Goal: Use online tool/utility: Utilize a website feature to perform a specific function

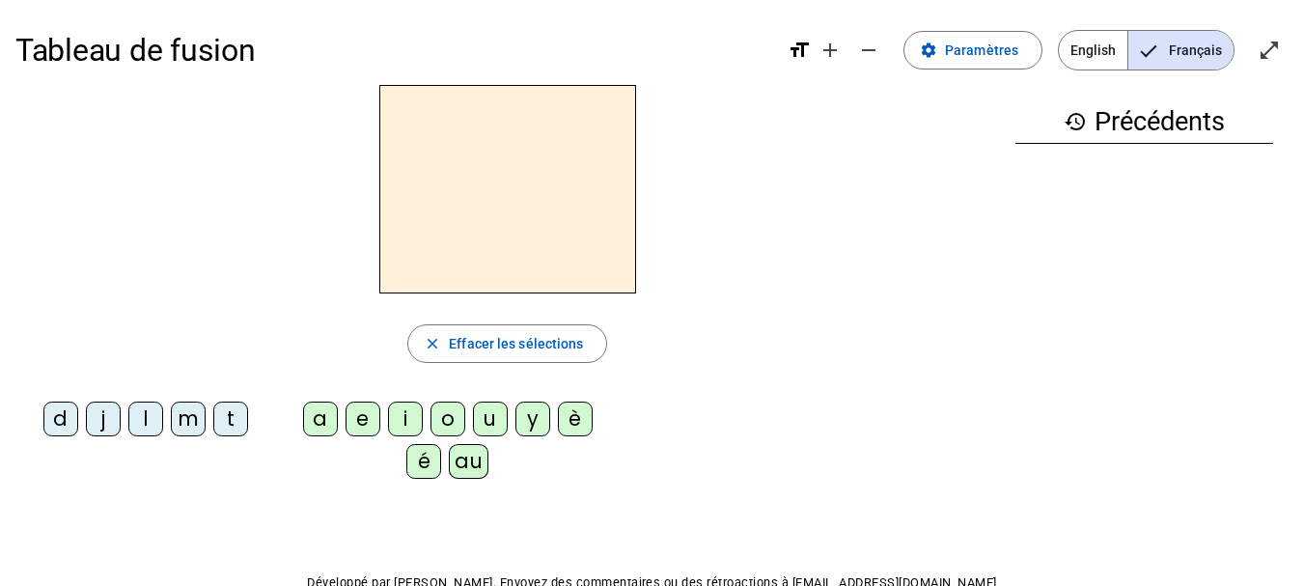
click at [232, 413] on div "t" at bounding box center [230, 418] width 35 height 35
click at [323, 413] on div "a" at bounding box center [320, 418] width 35 height 35
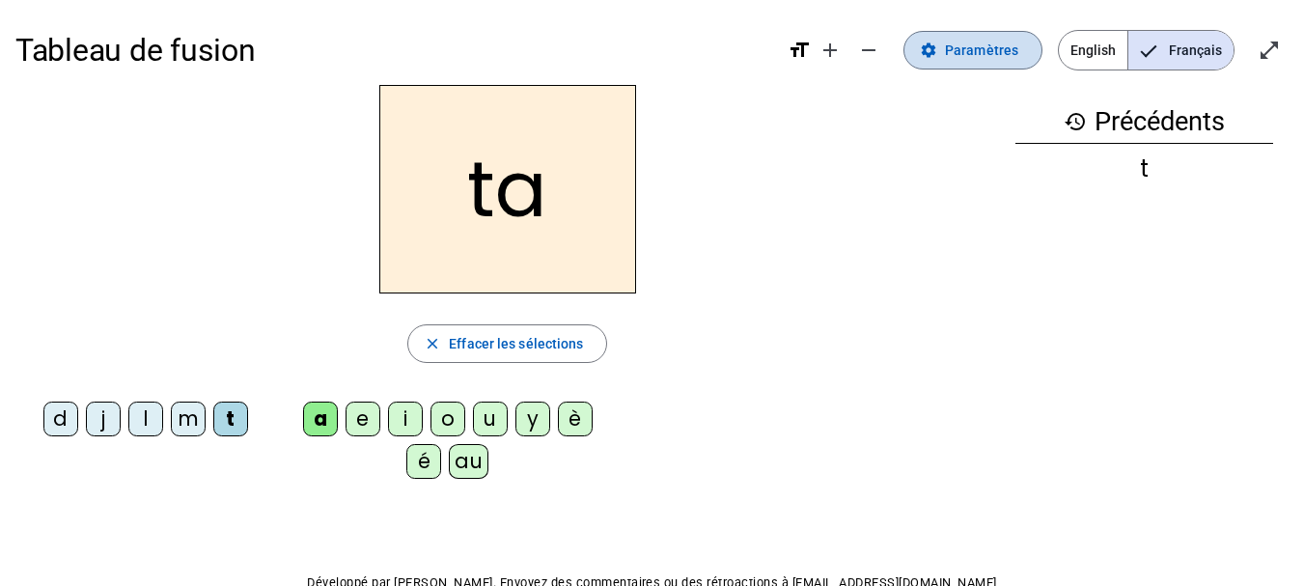
click at [966, 46] on span "Paramètres" at bounding box center [981, 50] width 73 height 23
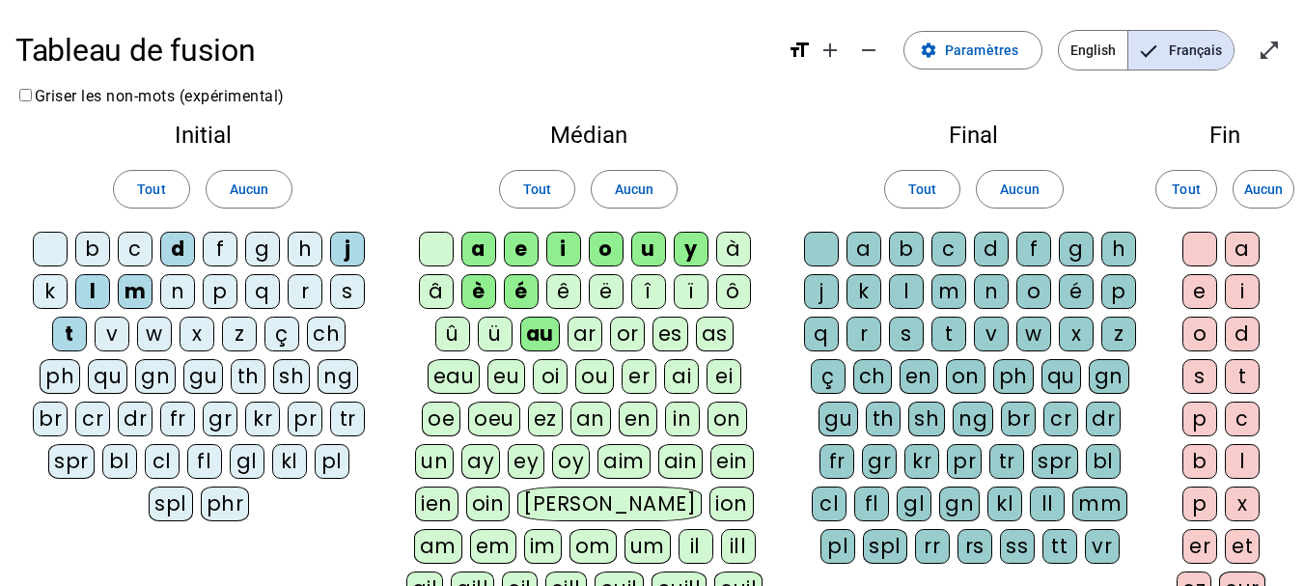
click at [130, 241] on div "c" at bounding box center [135, 249] width 35 height 35
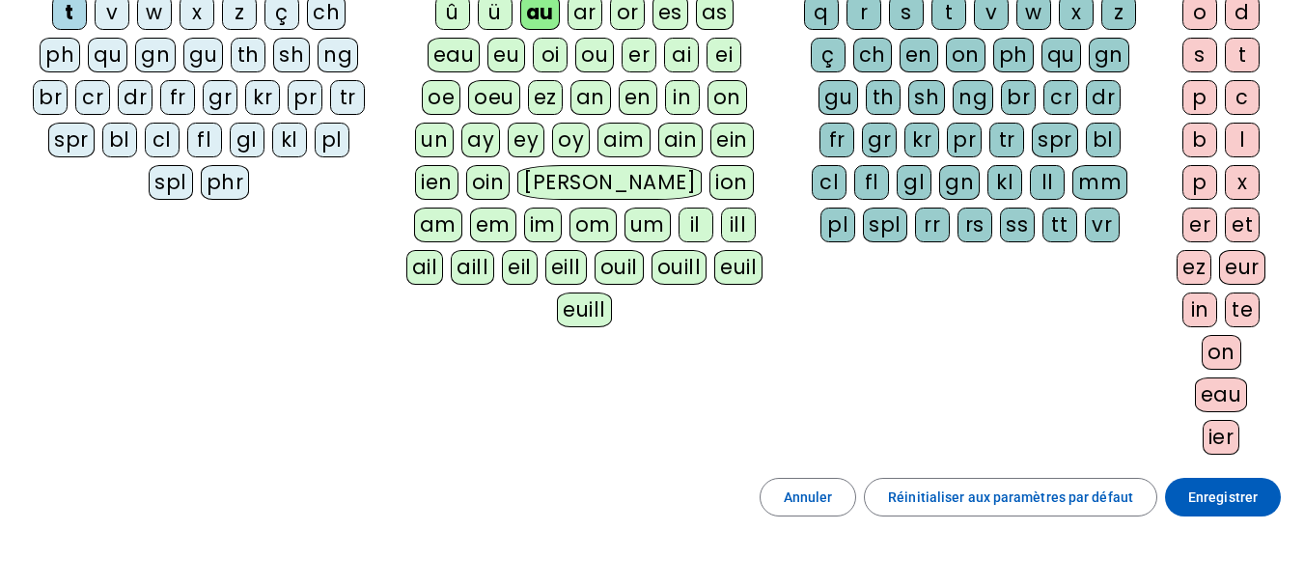
scroll to position [455, 0]
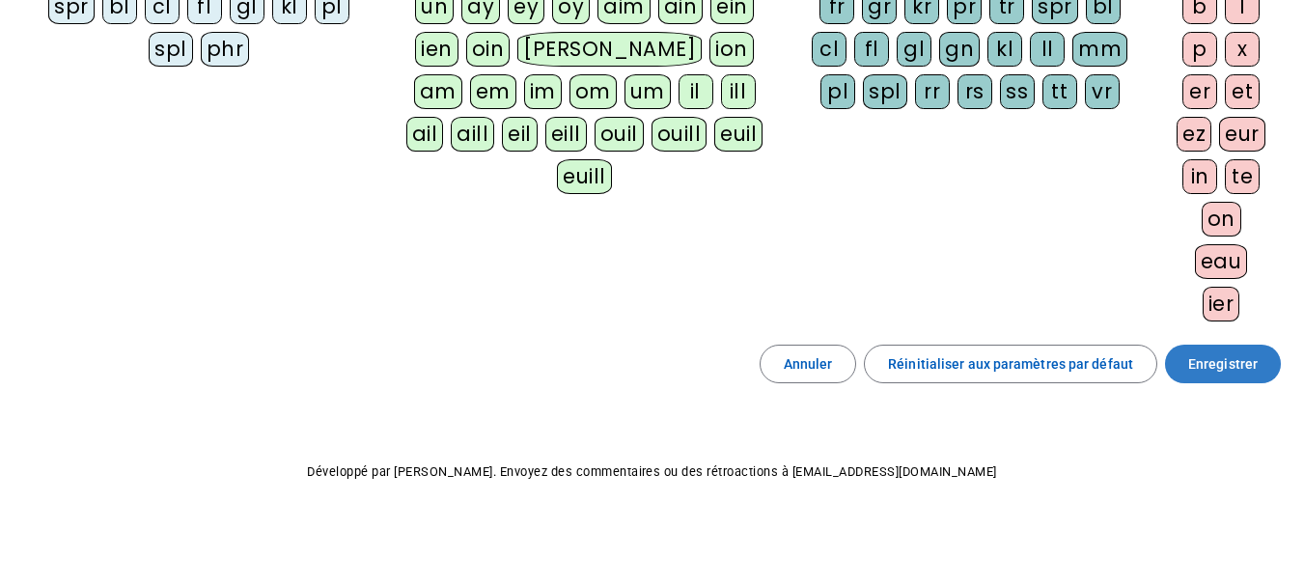
click at [1229, 360] on span "Enregistrer" at bounding box center [1222, 363] width 69 height 23
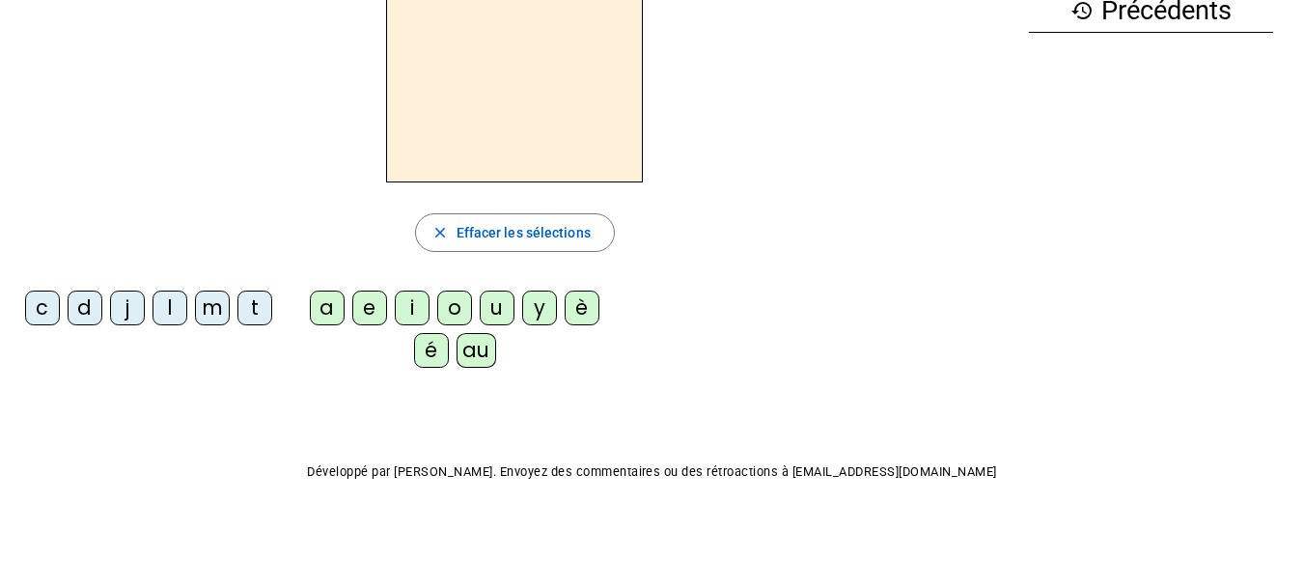
scroll to position [111, 0]
click at [250, 305] on div "t" at bounding box center [254, 308] width 35 height 35
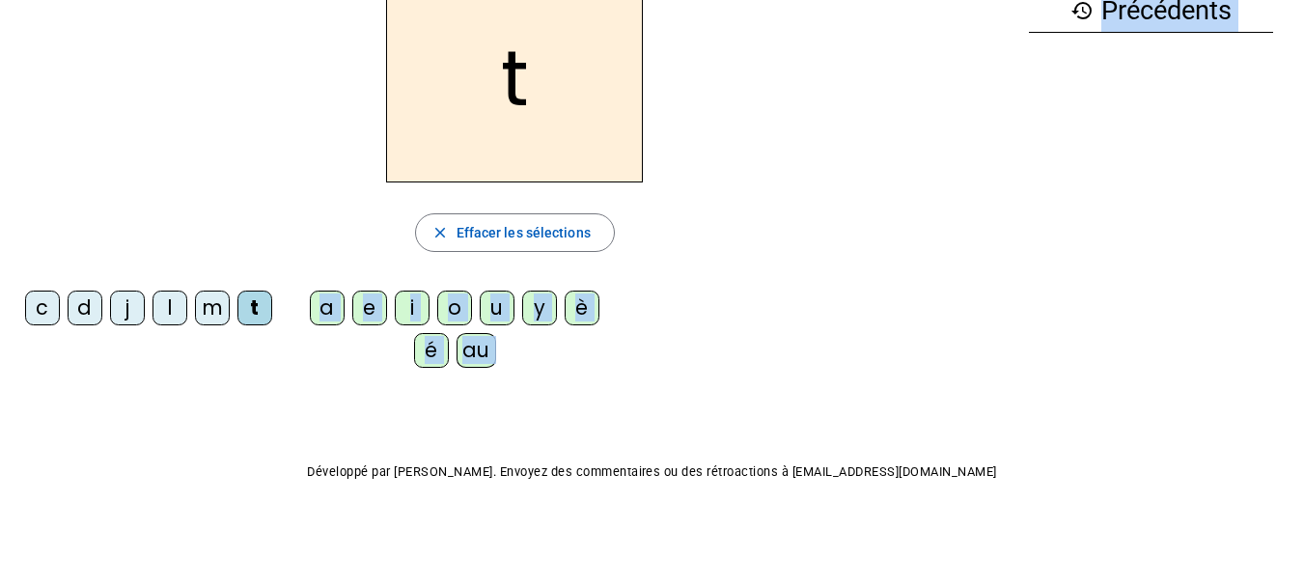
drag, startPoint x: 325, startPoint y: 303, endPoint x: 119, endPoint y: 406, distance: 230.9
click at [119, 406] on div "Tableau de fusion format_size add remove settings Paramètres English Français o…" at bounding box center [652, 237] width 1304 height 697
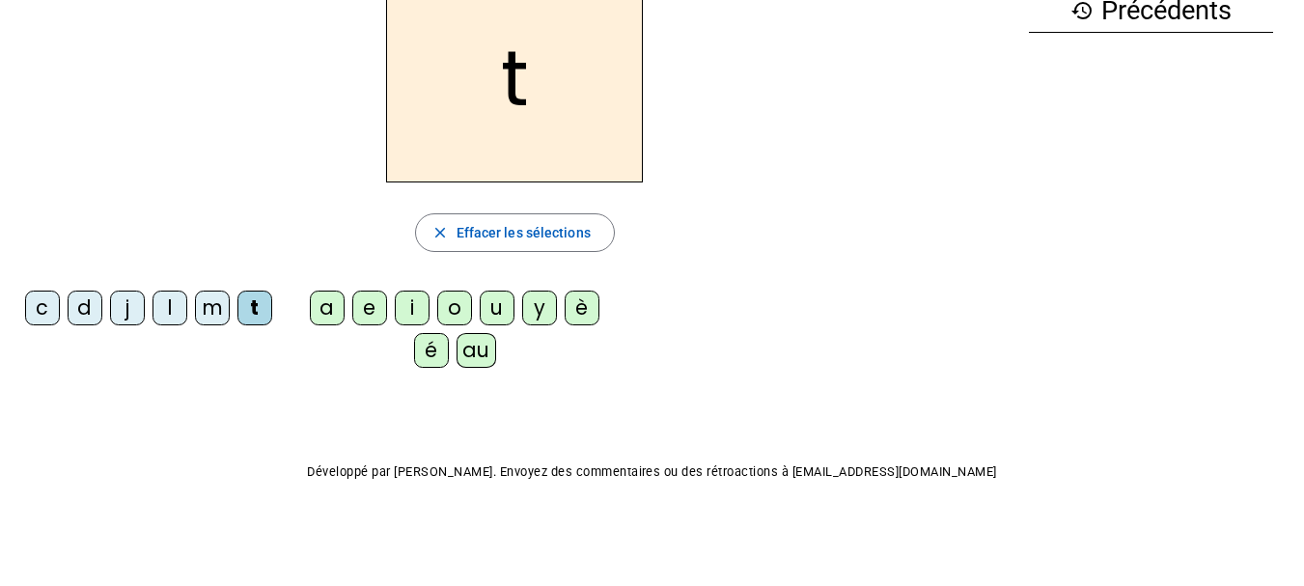
click at [330, 303] on div "a" at bounding box center [327, 308] width 35 height 35
click at [38, 303] on div "c" at bounding box center [42, 308] width 35 height 35
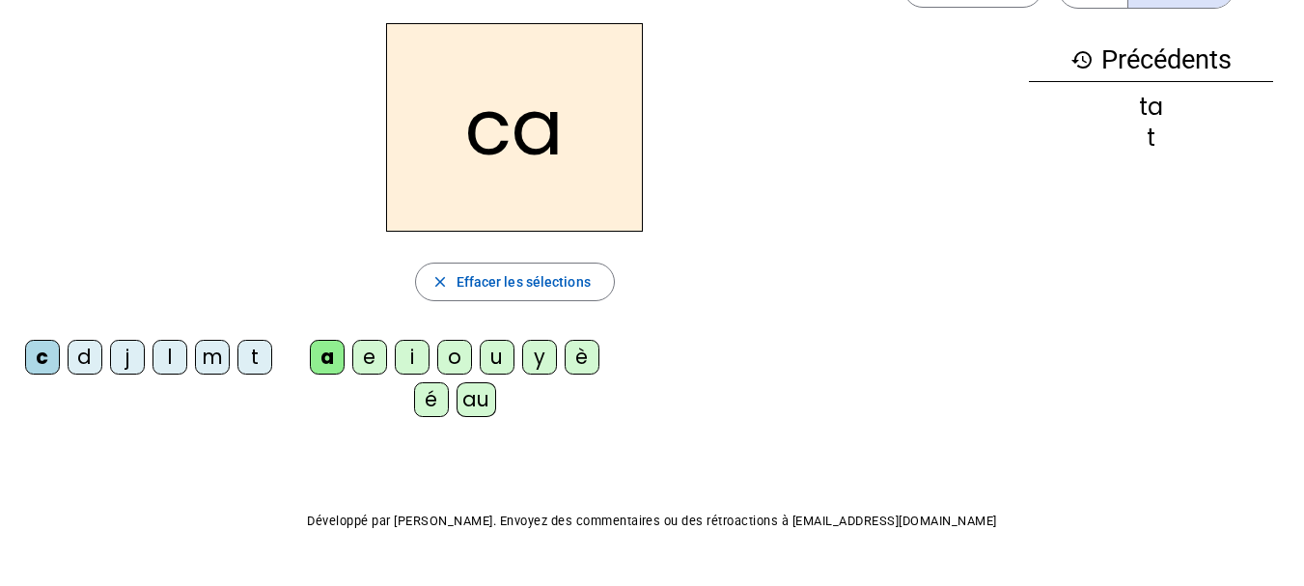
scroll to position [0, 0]
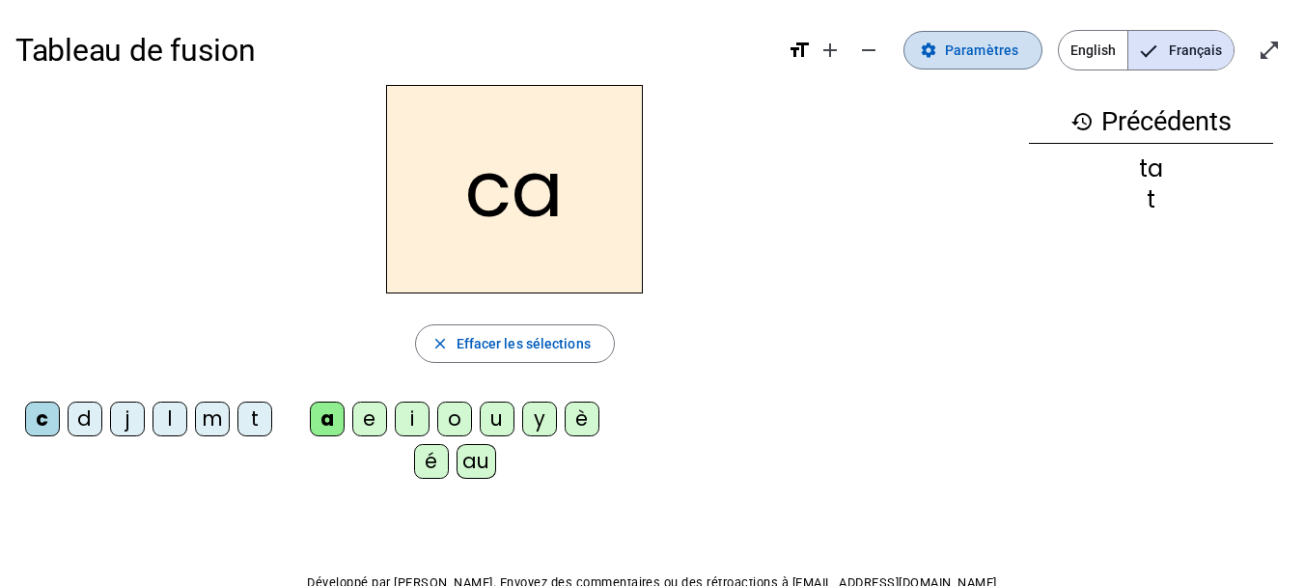
click at [967, 46] on span "Paramètres" at bounding box center [981, 50] width 73 height 23
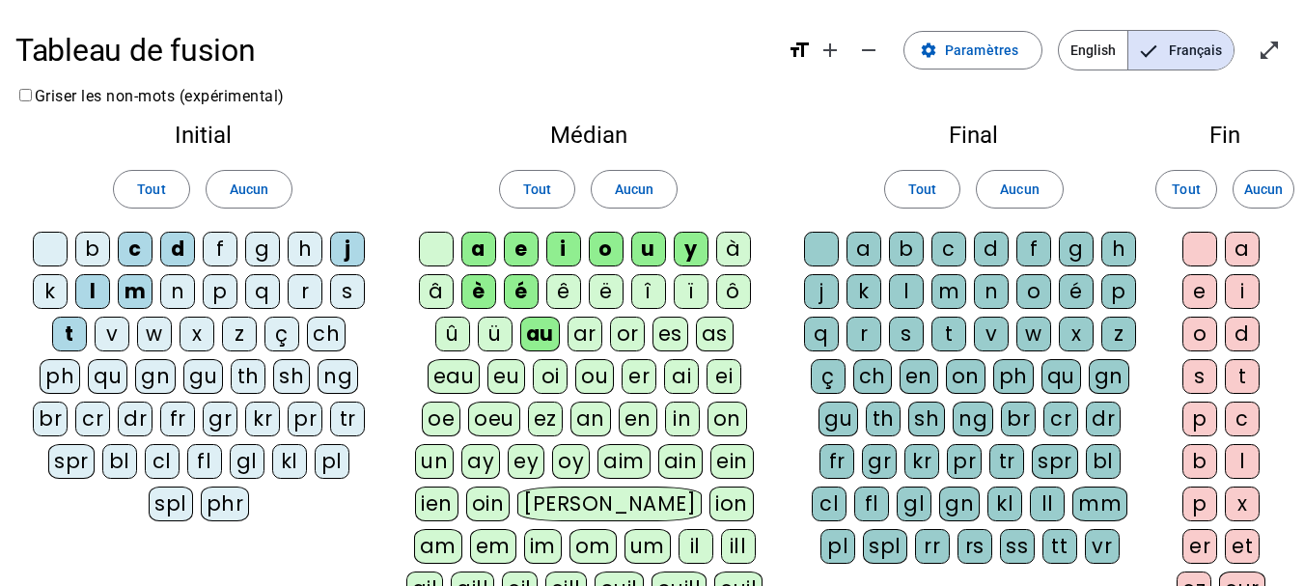
click at [136, 240] on div "c" at bounding box center [135, 249] width 35 height 35
click at [946, 247] on div "c" at bounding box center [948, 249] width 35 height 35
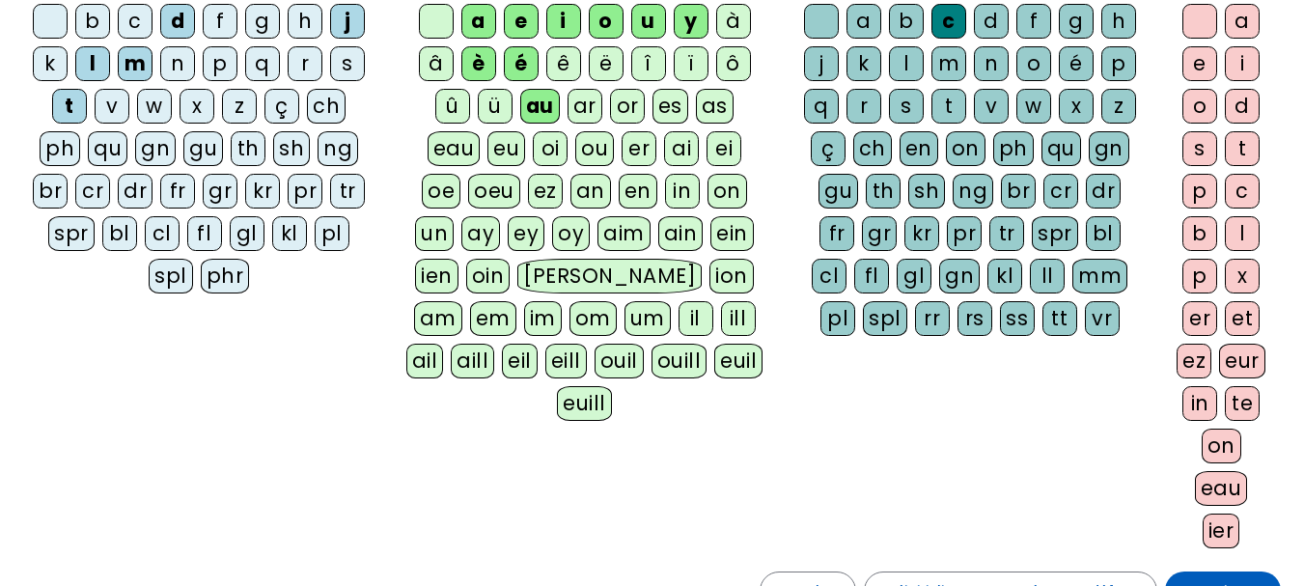
scroll to position [455, 0]
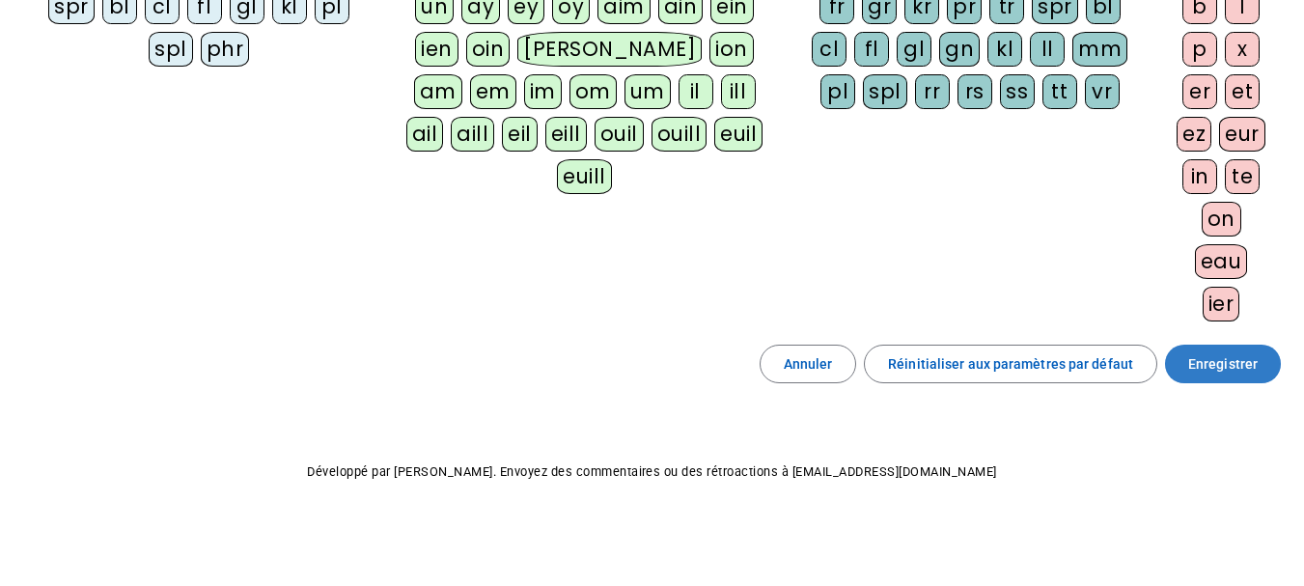
click at [1183, 362] on span at bounding box center [1223, 364] width 116 height 46
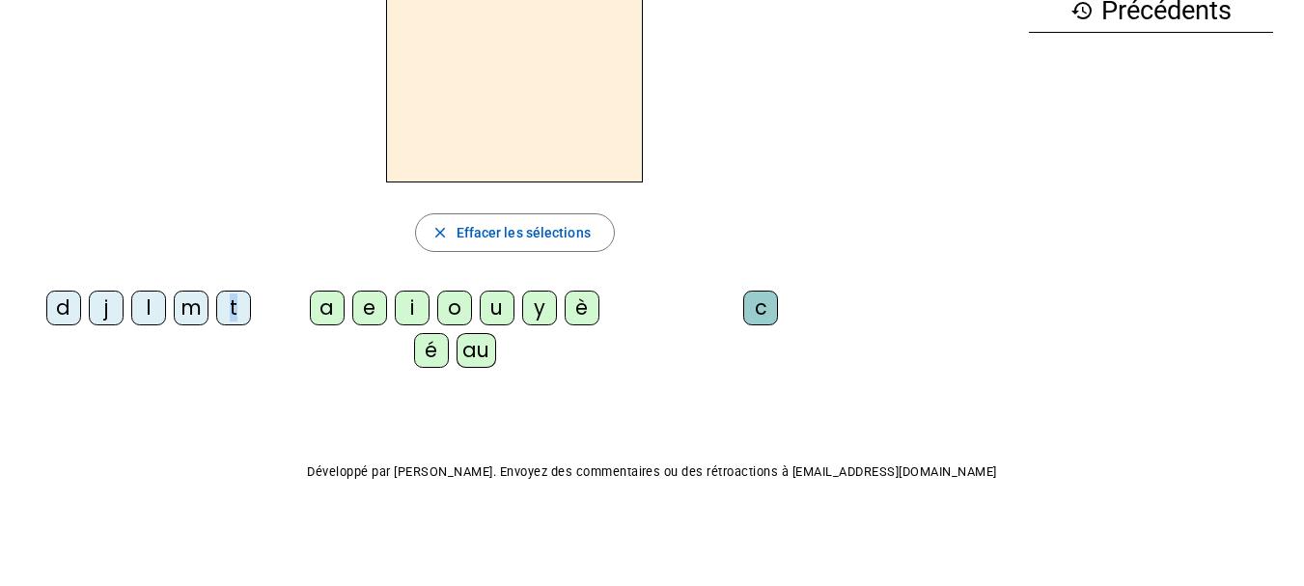
click at [232, 306] on div "t" at bounding box center [233, 308] width 35 height 35
click at [331, 298] on div "a" at bounding box center [327, 308] width 35 height 35
click at [756, 309] on div "c" at bounding box center [760, 308] width 35 height 35
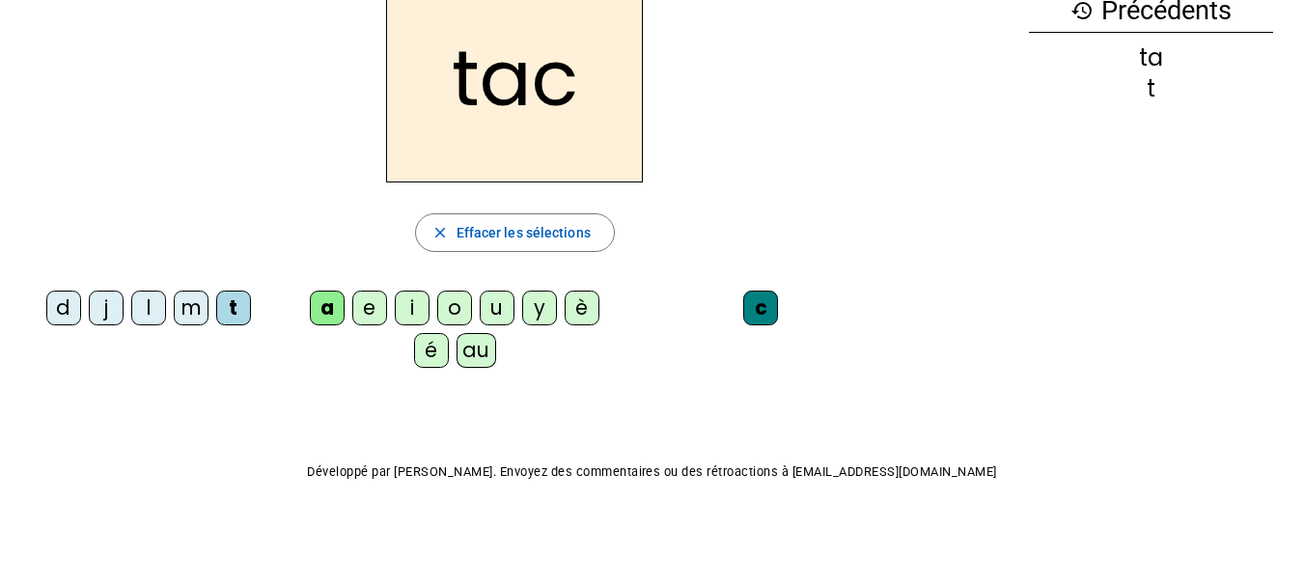
click at [756, 309] on div "c" at bounding box center [760, 308] width 35 height 35
click at [761, 299] on div "c" at bounding box center [760, 308] width 35 height 35
click at [565, 98] on h2 "tac" at bounding box center [514, 78] width 257 height 208
click at [591, 226] on span "button" at bounding box center [515, 232] width 198 height 46
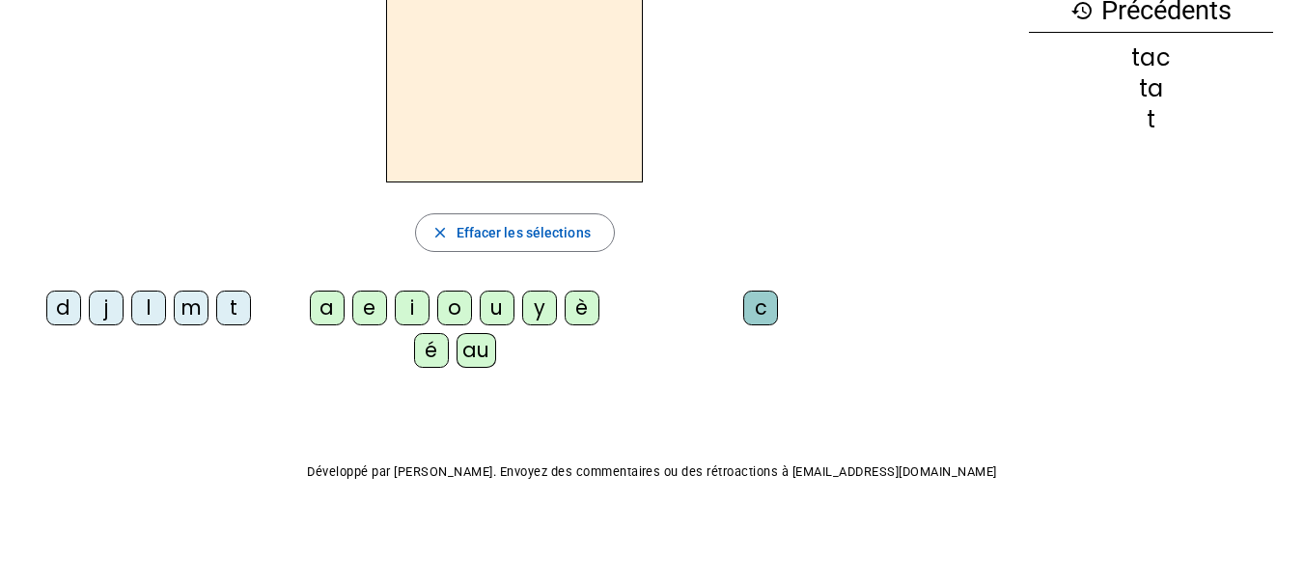
click at [240, 315] on div "t" at bounding box center [233, 308] width 35 height 35
click at [326, 299] on div "a" at bounding box center [327, 308] width 35 height 35
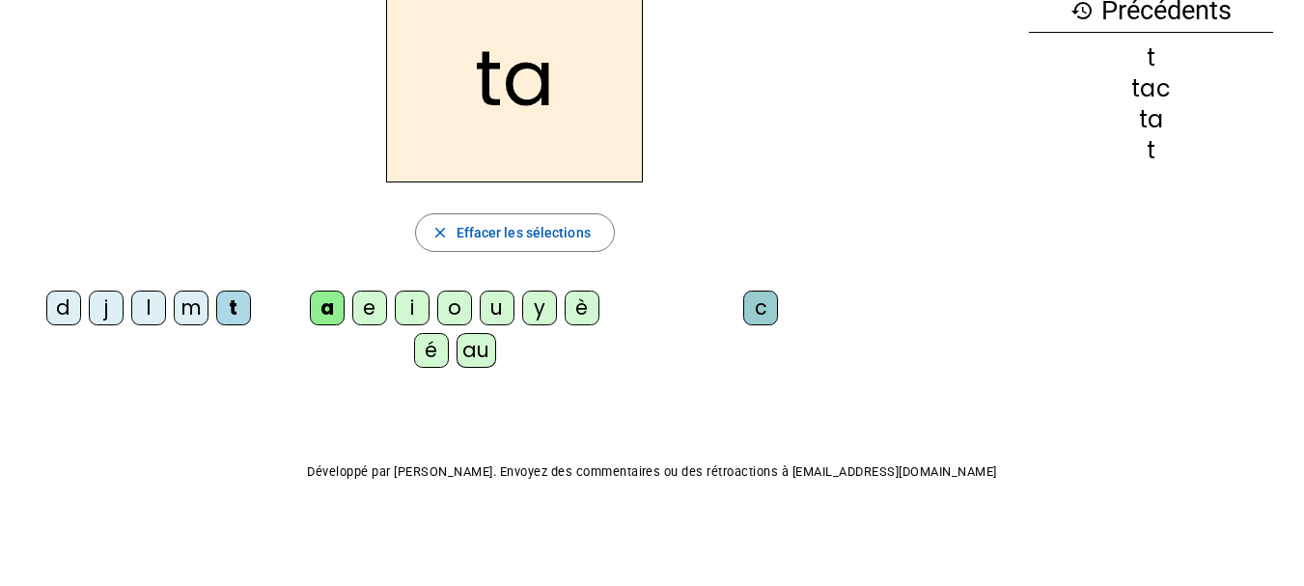
click at [762, 305] on div "c" at bounding box center [760, 308] width 35 height 35
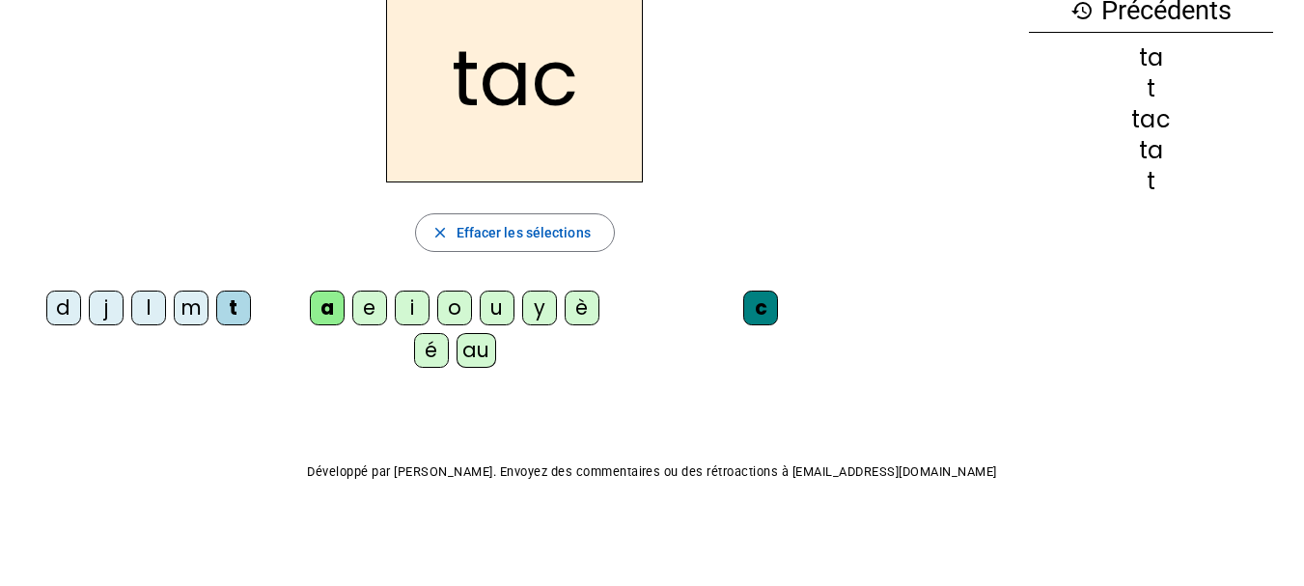
click at [762, 305] on div "c" at bounding box center [760, 308] width 35 height 35
drag, startPoint x: 762, startPoint y: 305, endPoint x: 695, endPoint y: 293, distance: 68.5
click at [695, 293] on div "c" at bounding box center [764, 312] width 259 height 42
click at [580, 240] on span "Effacer les sélections" at bounding box center [524, 232] width 134 height 23
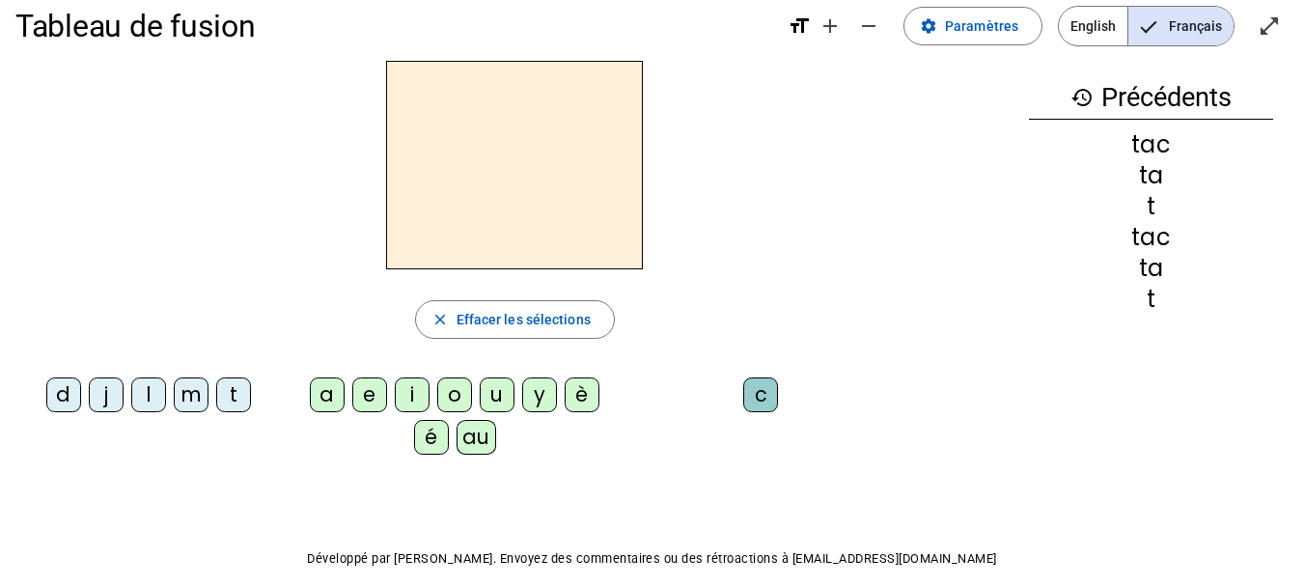
scroll to position [0, 0]
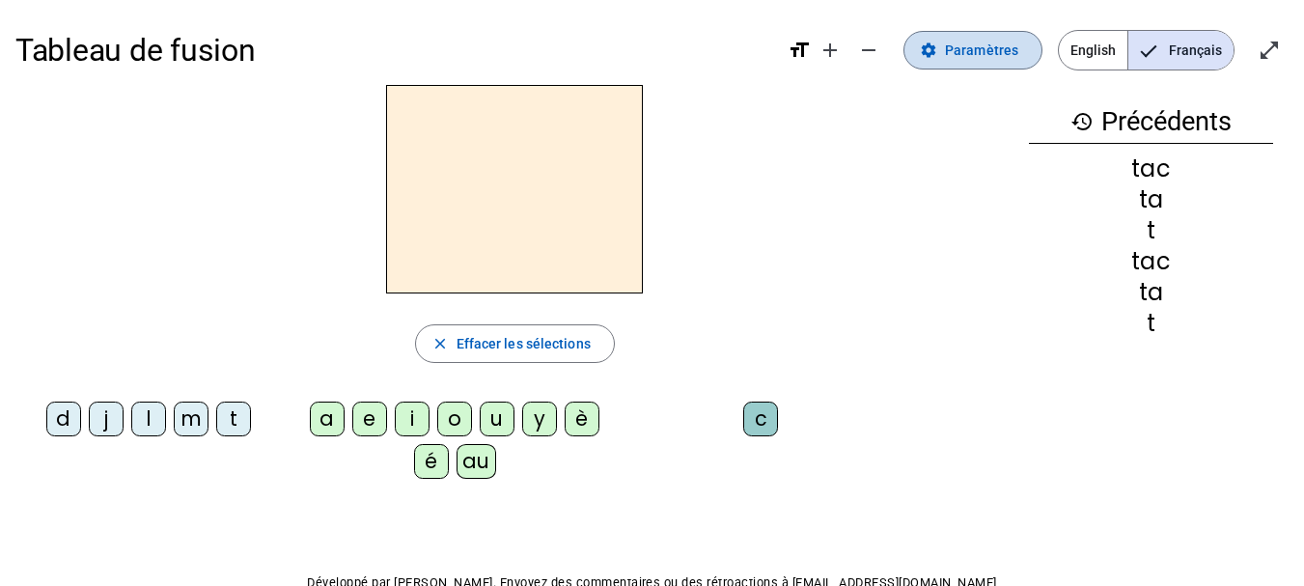
click at [985, 52] on span "Paramètres" at bounding box center [981, 50] width 73 height 23
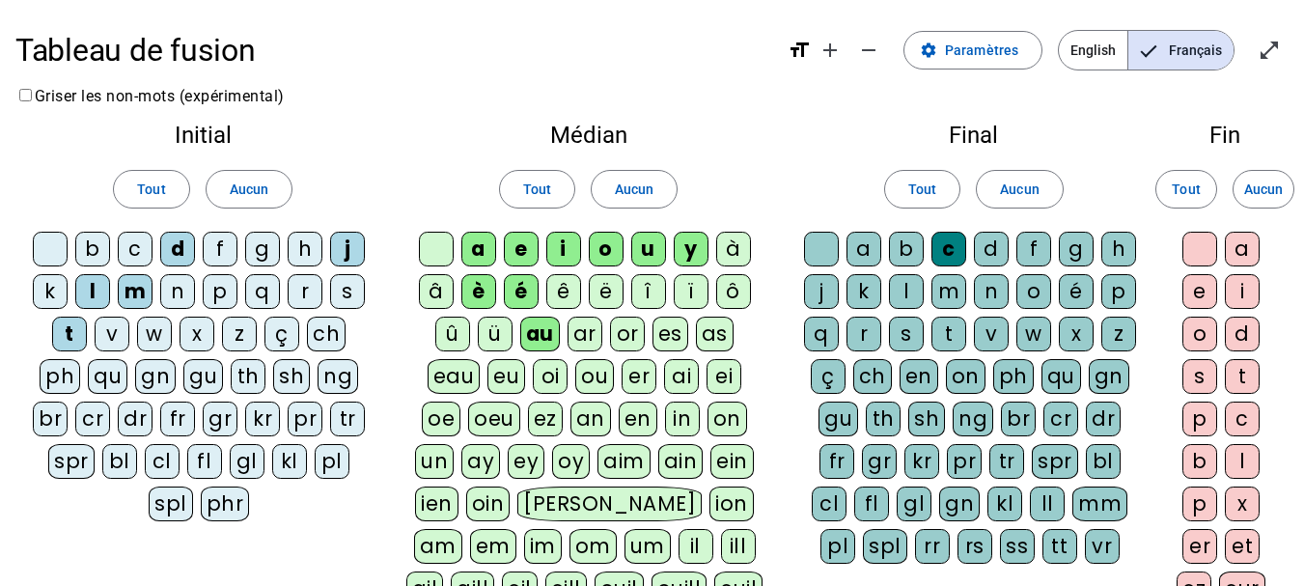
click at [825, 245] on div at bounding box center [821, 249] width 35 height 35
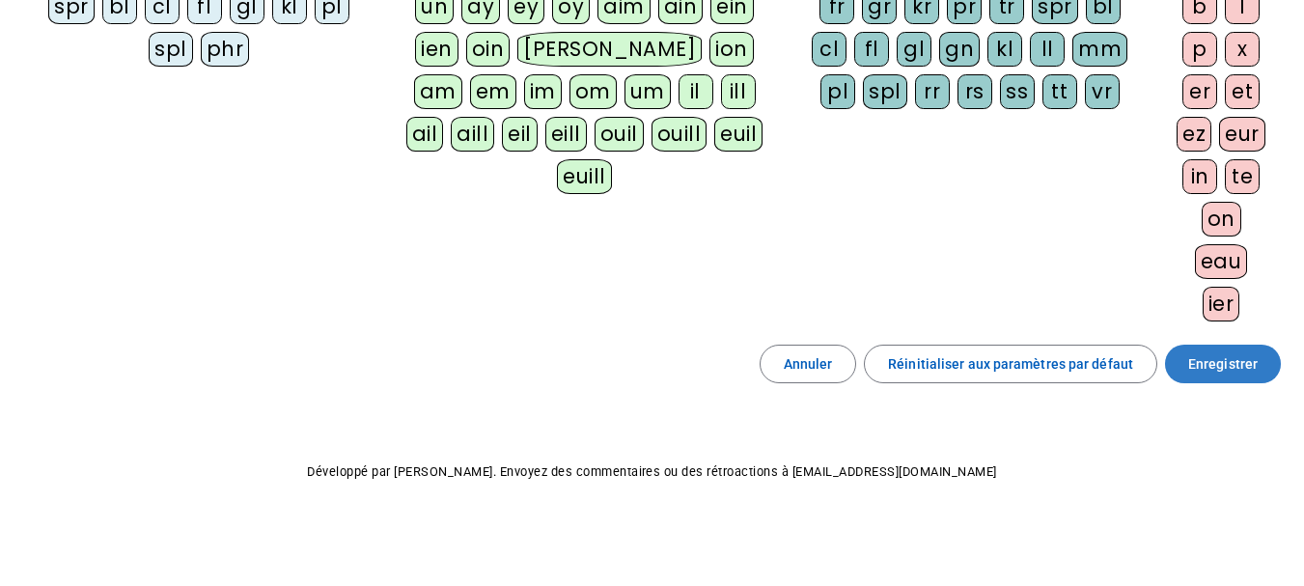
click at [1228, 372] on span "Enregistrer" at bounding box center [1222, 363] width 69 height 23
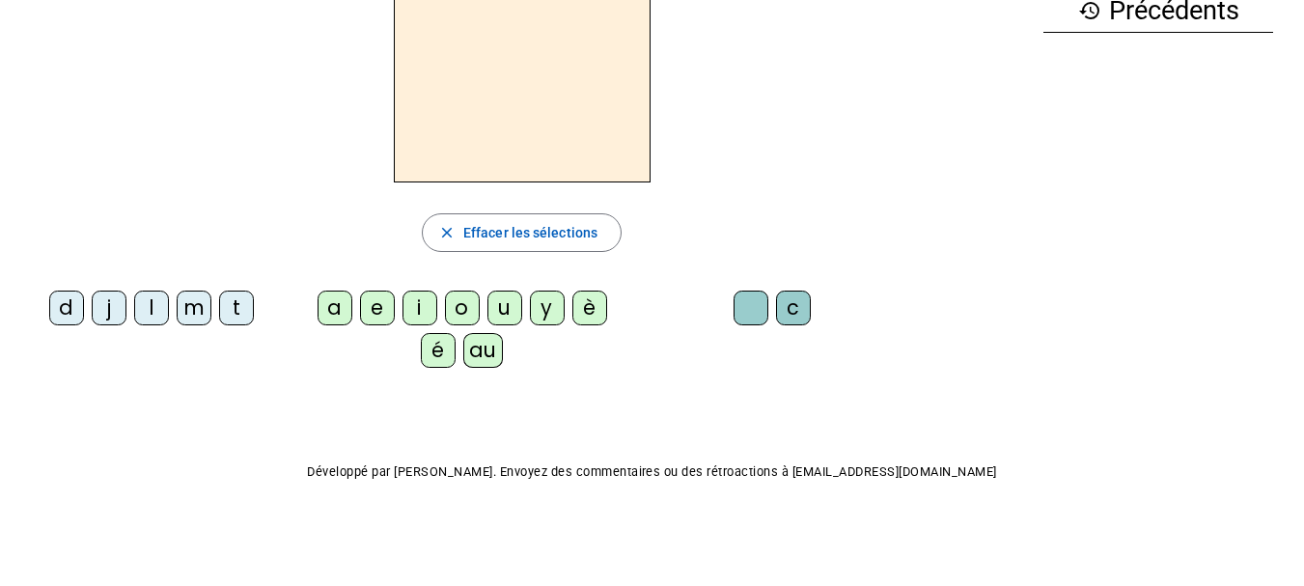
click at [231, 295] on div "t" at bounding box center [236, 308] width 35 height 35
click at [329, 308] on div "a" at bounding box center [335, 308] width 35 height 35
click at [793, 310] on div "c" at bounding box center [793, 308] width 35 height 35
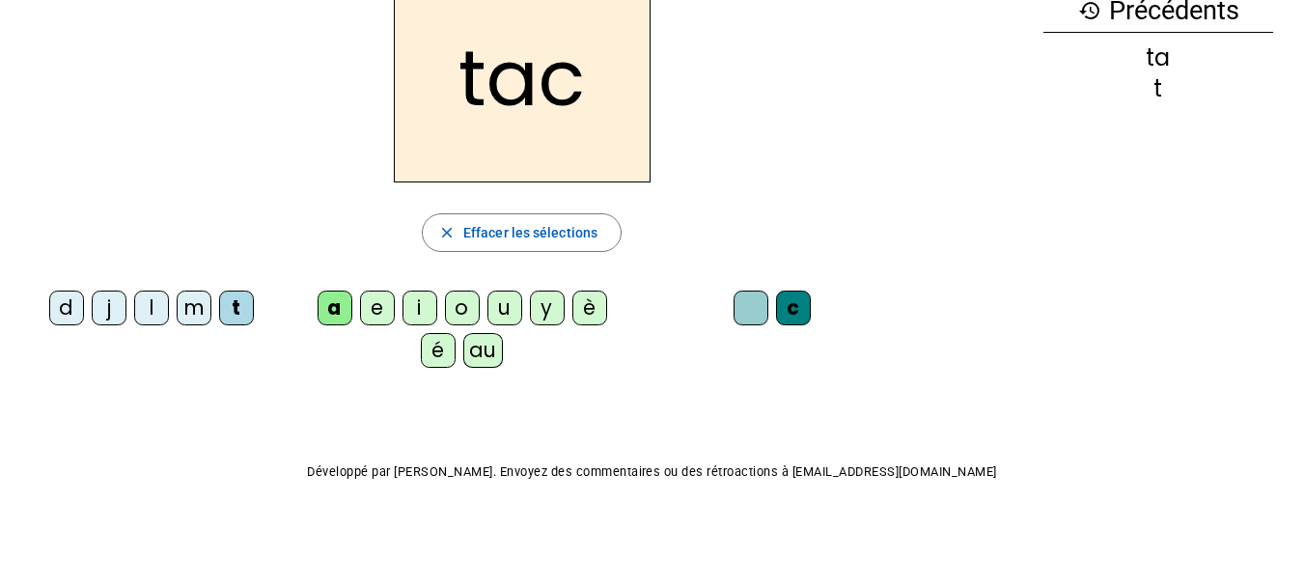
click at [752, 298] on div at bounding box center [751, 308] width 35 height 35
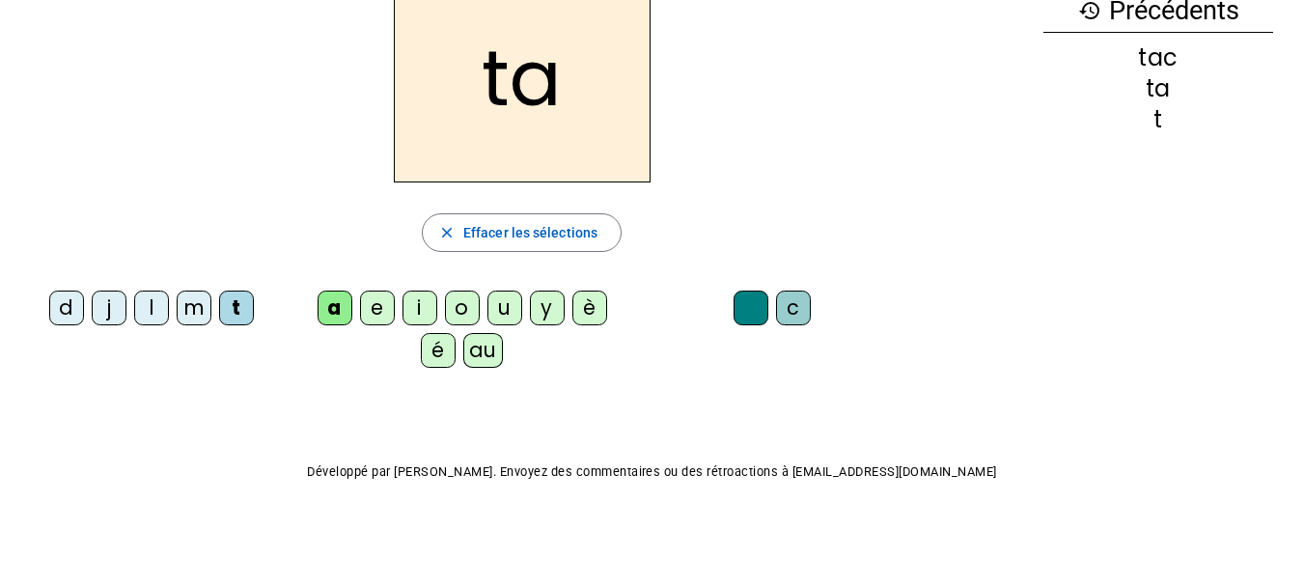
click at [385, 306] on div "e" at bounding box center [377, 308] width 35 height 35
click at [105, 299] on div "j" at bounding box center [109, 308] width 35 height 35
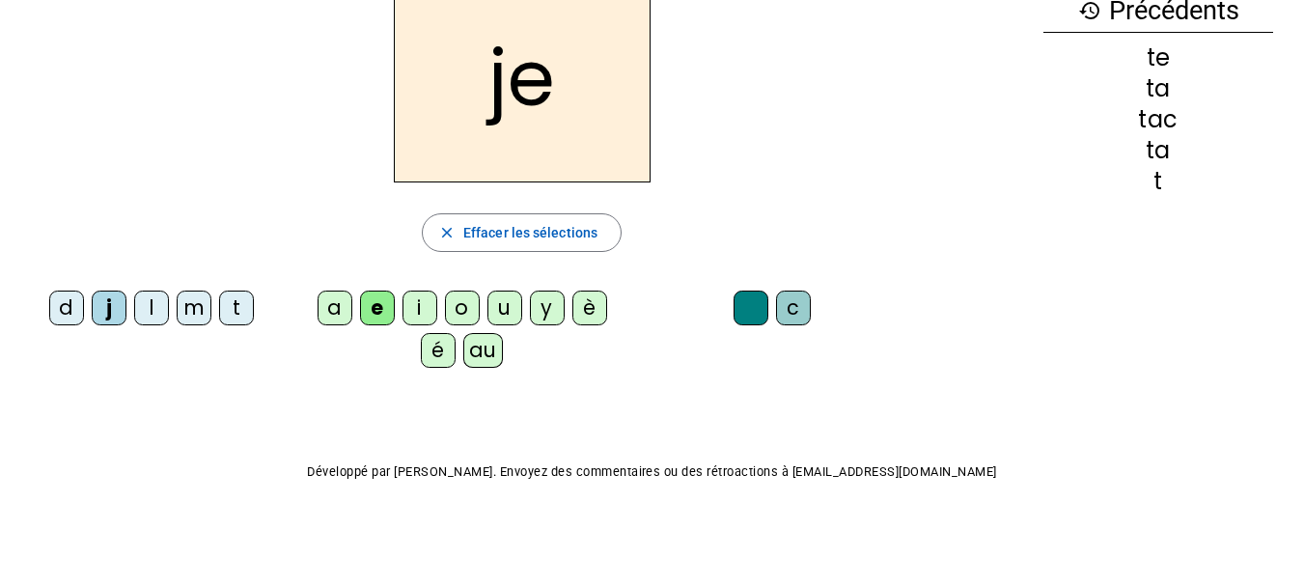
click at [64, 303] on div "d" at bounding box center [66, 308] width 35 height 35
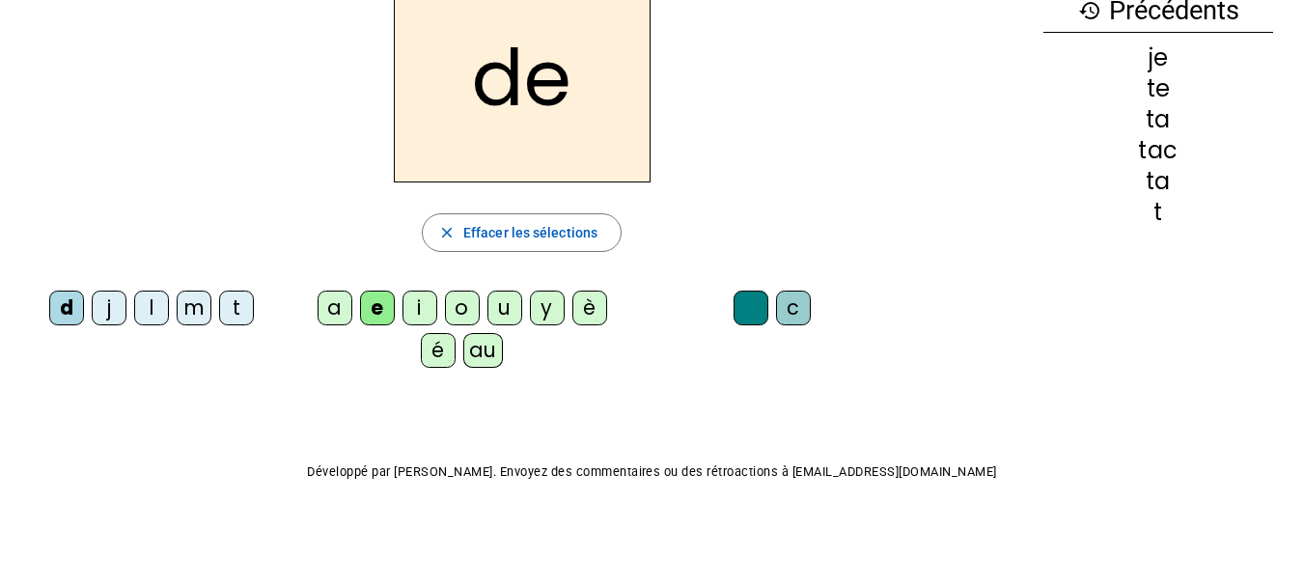
click at [193, 308] on div "m" at bounding box center [194, 308] width 35 height 35
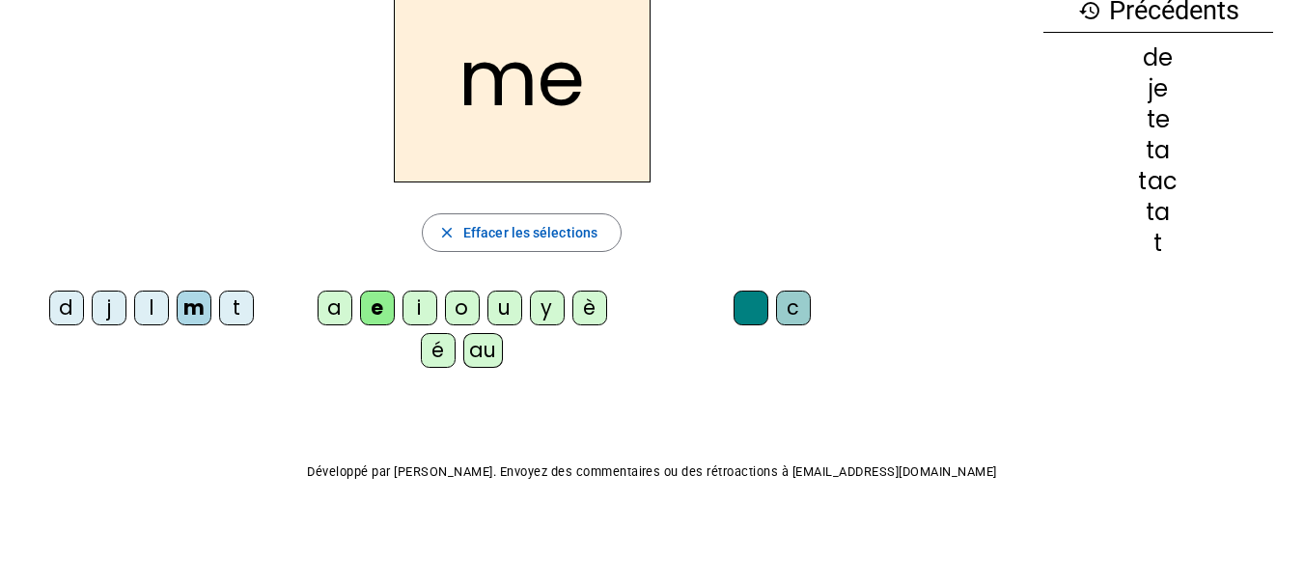
click at [333, 305] on div "a" at bounding box center [335, 308] width 35 height 35
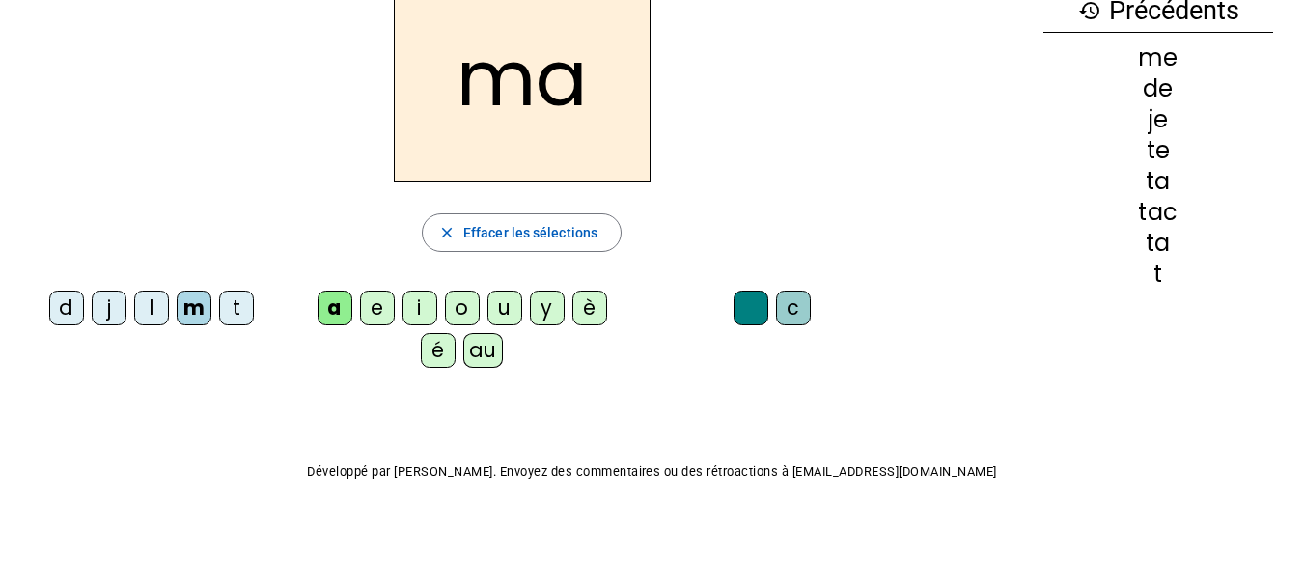
click at [159, 305] on div "l" at bounding box center [151, 308] width 35 height 35
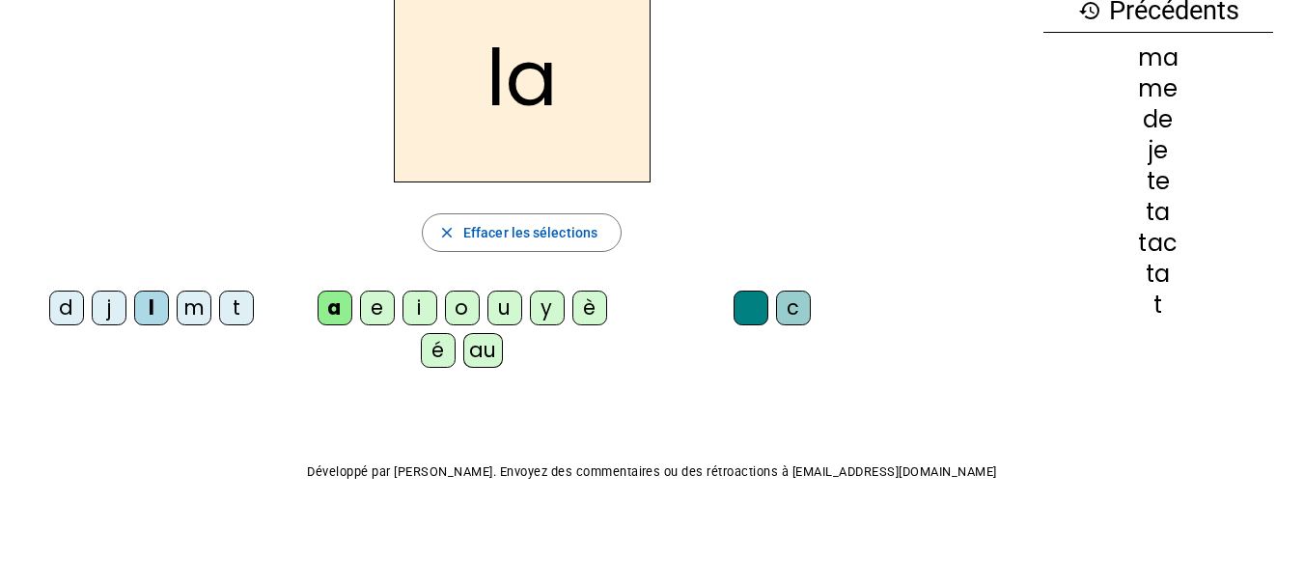
click at [791, 308] on div "c" at bounding box center [793, 308] width 35 height 35
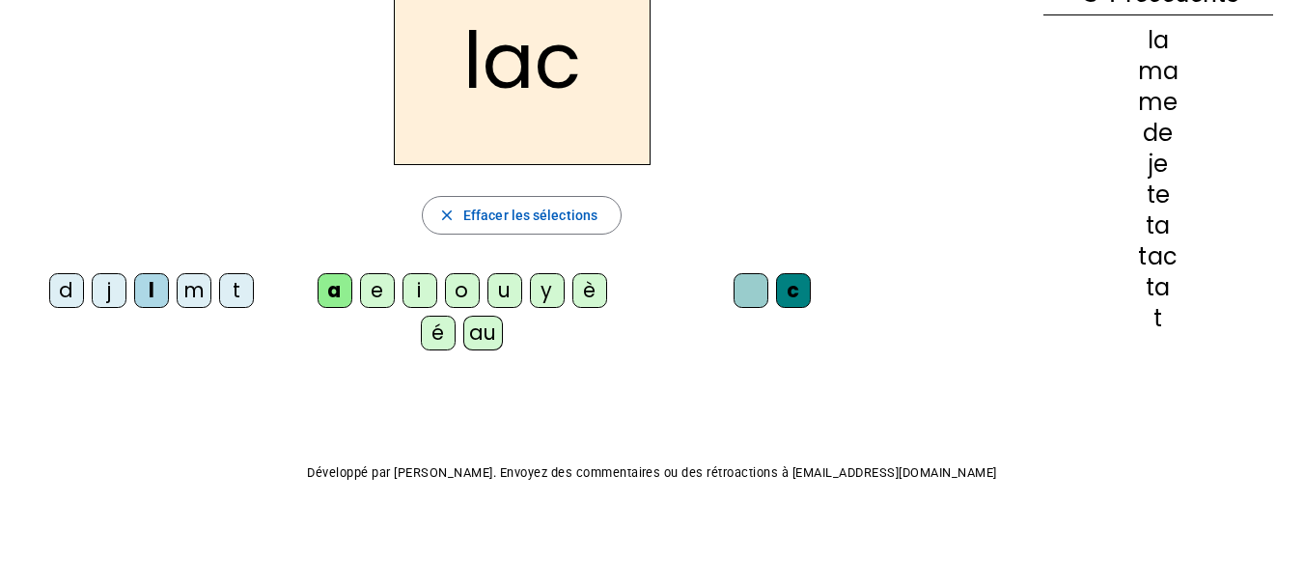
click at [749, 291] on div at bounding box center [751, 290] width 35 height 35
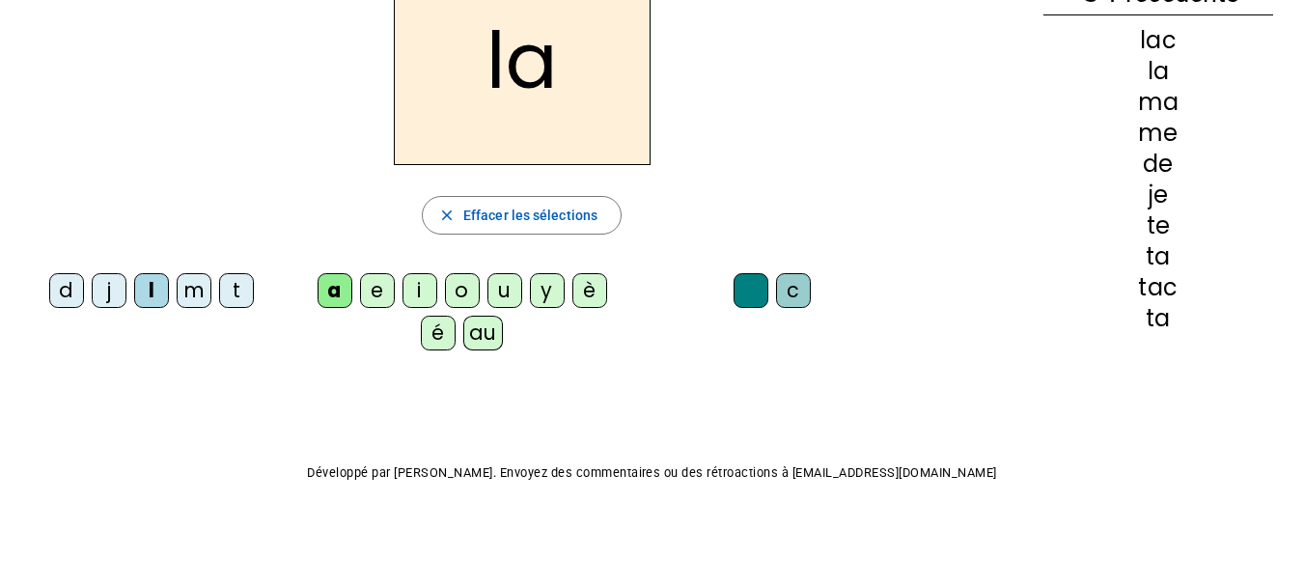
click at [457, 288] on div "o" at bounding box center [462, 290] width 35 height 35
click at [508, 288] on div "u" at bounding box center [504, 290] width 35 height 35
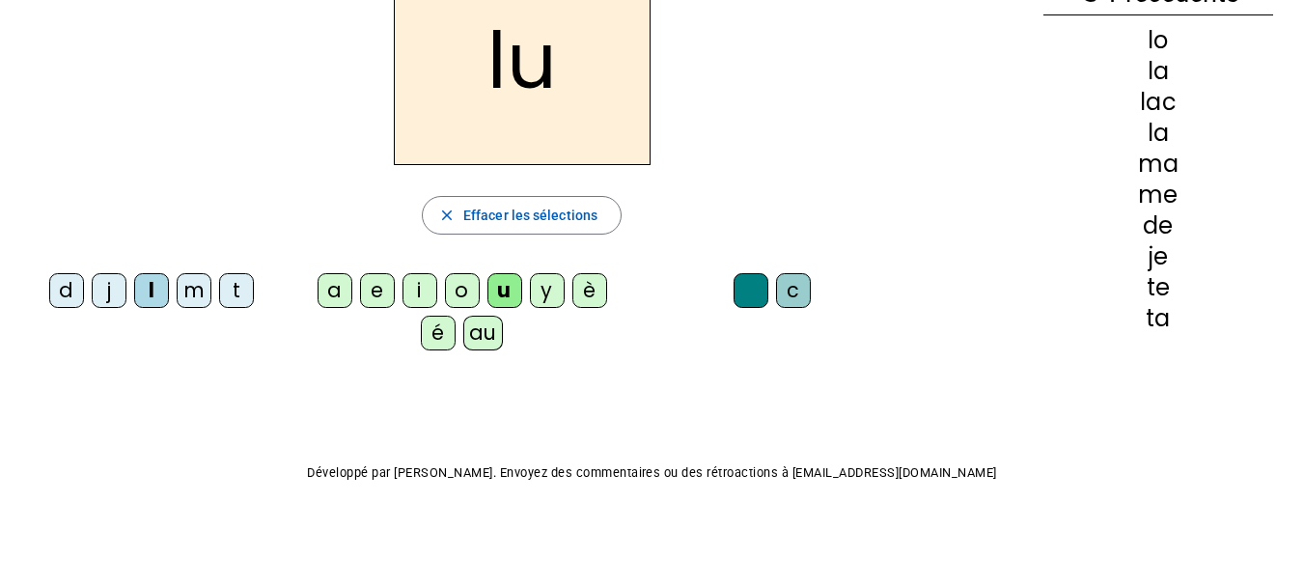
click at [488, 337] on div "au" at bounding box center [483, 333] width 40 height 35
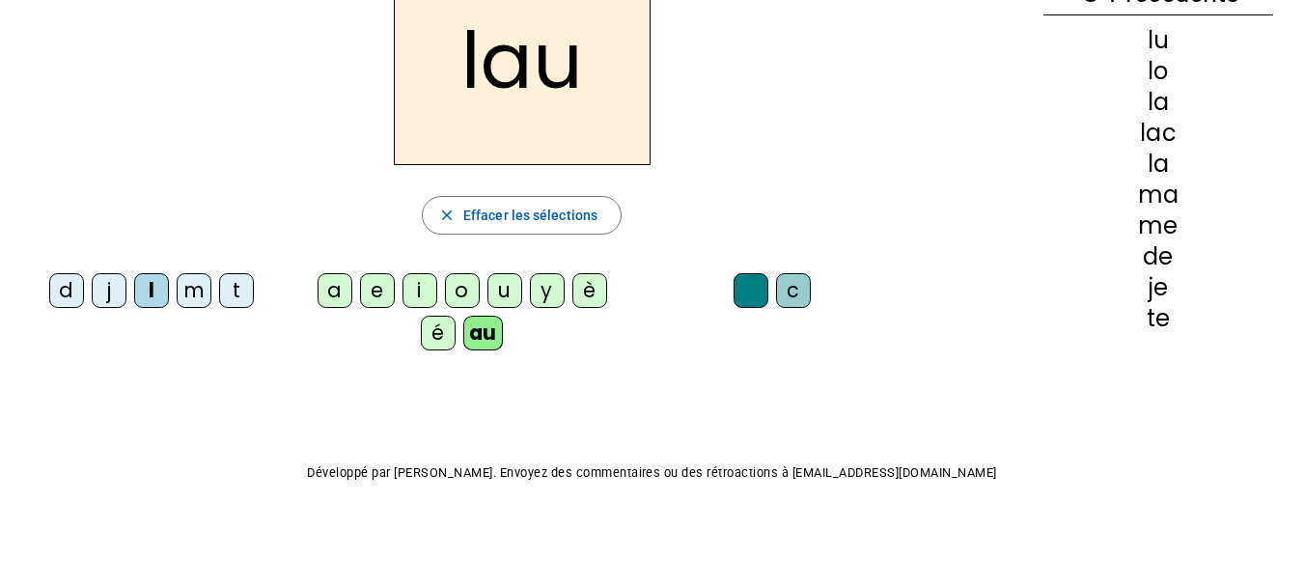
click at [235, 280] on div "t" at bounding box center [236, 290] width 35 height 35
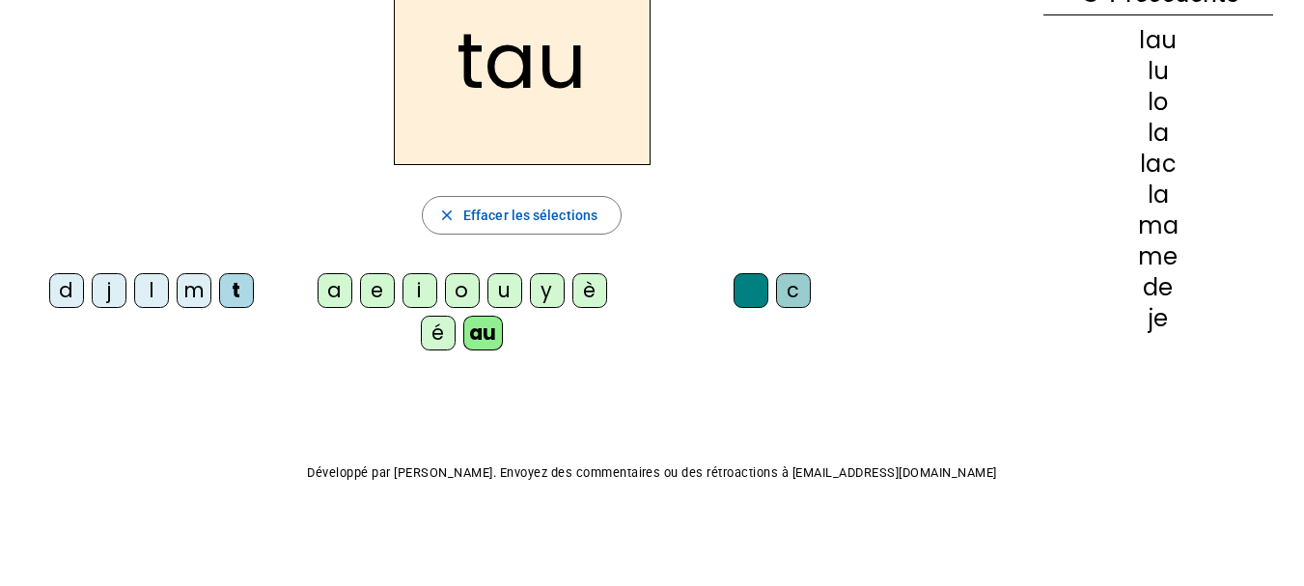
click at [435, 331] on div "é" at bounding box center [438, 333] width 35 height 35
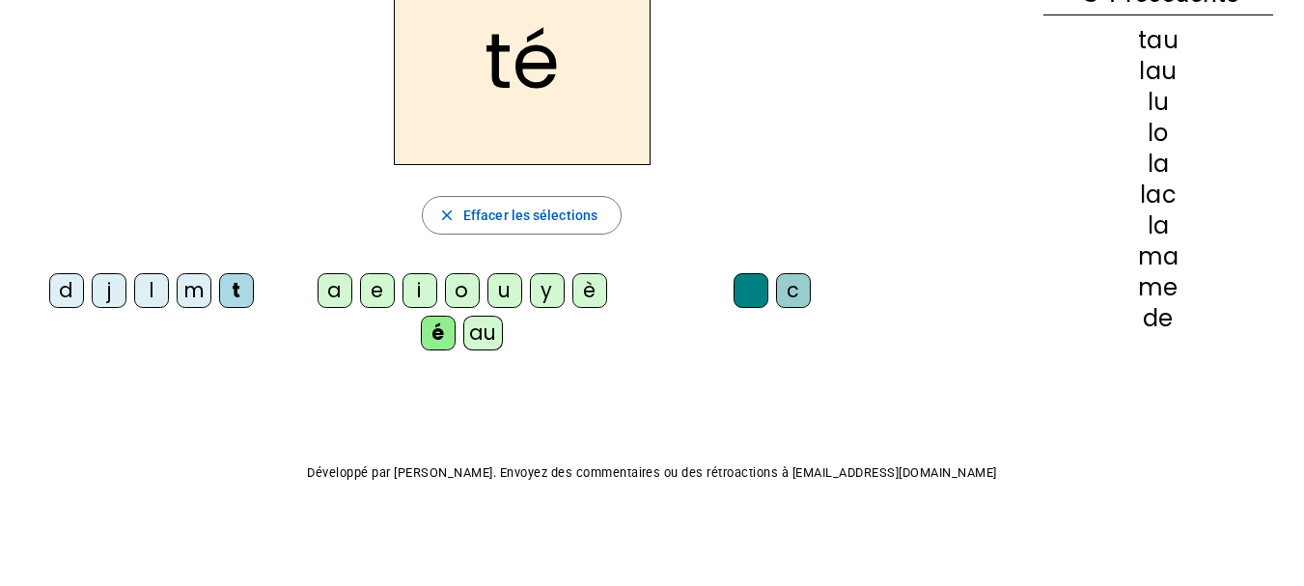
click at [595, 283] on div "è" at bounding box center [589, 290] width 35 height 35
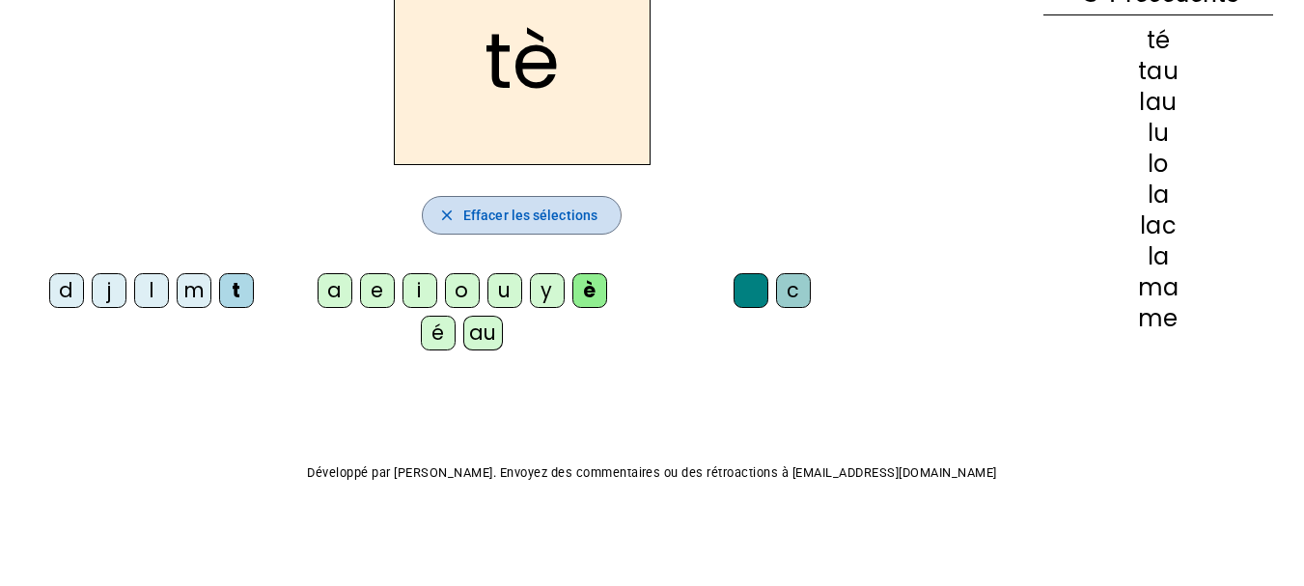
click at [457, 214] on span "button" at bounding box center [522, 215] width 198 height 46
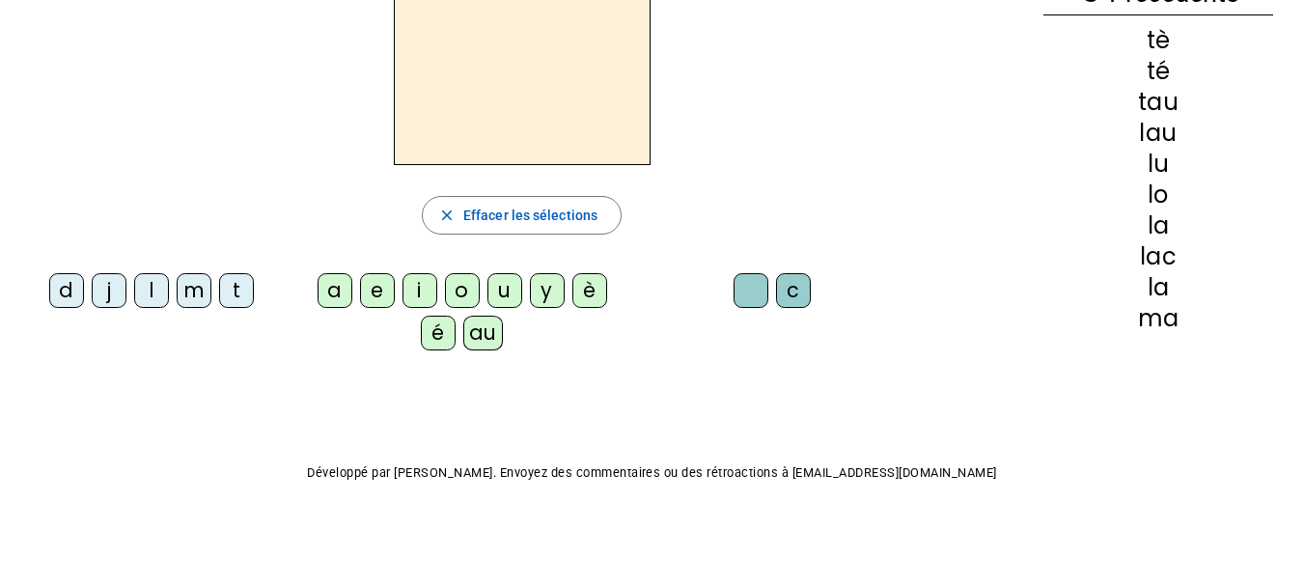
click at [1084, 437] on div "Tableau de fusion format_size add remove settings Paramètres English Français o…" at bounding box center [652, 229] width 1304 height 714
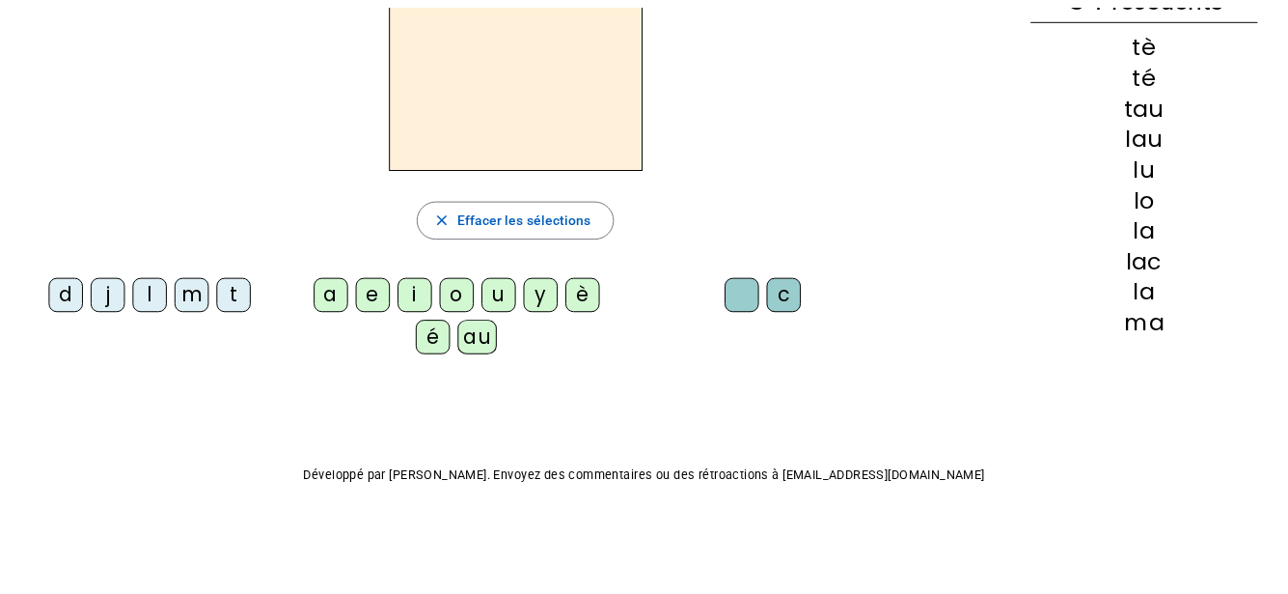
scroll to position [121, 0]
